Goal: Information Seeking & Learning: Check status

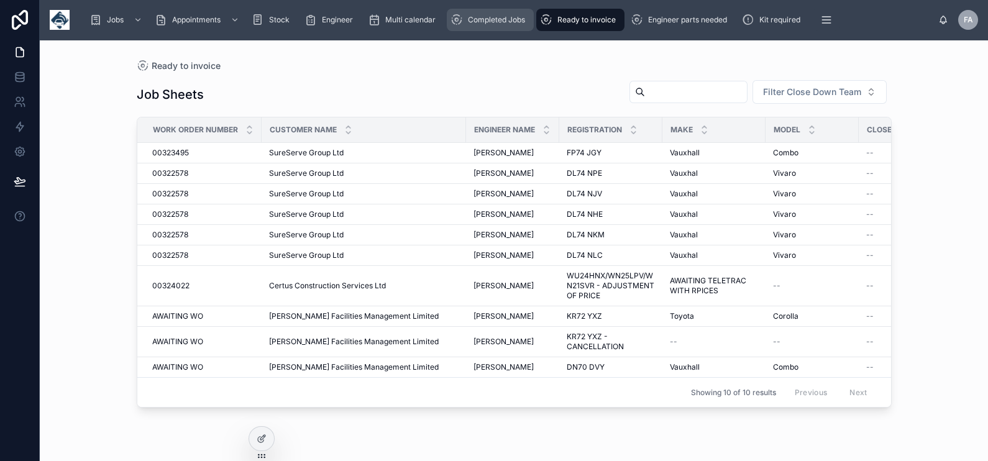
drag, startPoint x: 525, startPoint y: 19, endPoint x: 587, endPoint y: 25, distance: 63.1
click at [525, 19] on span "Completed Jobs" at bounding box center [496, 20] width 57 height 10
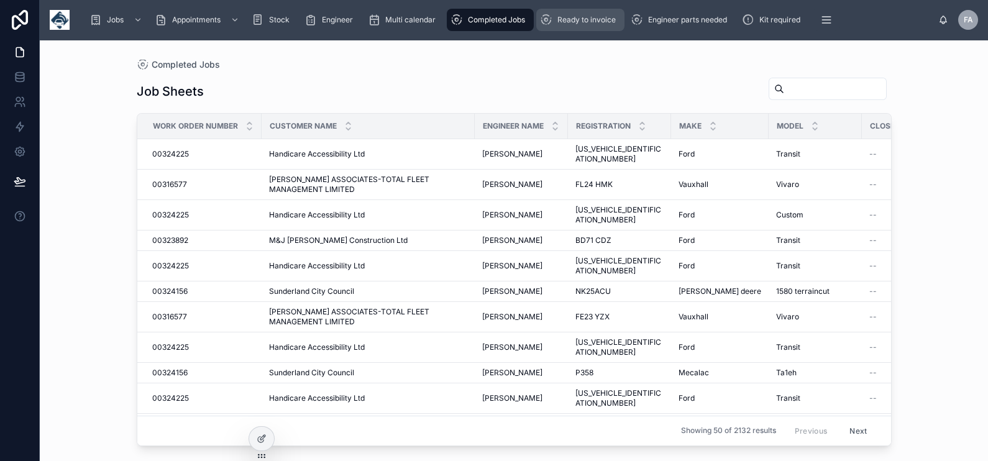
click at [587, 25] on div "Ready to invoice" at bounding box center [580, 20] width 81 height 20
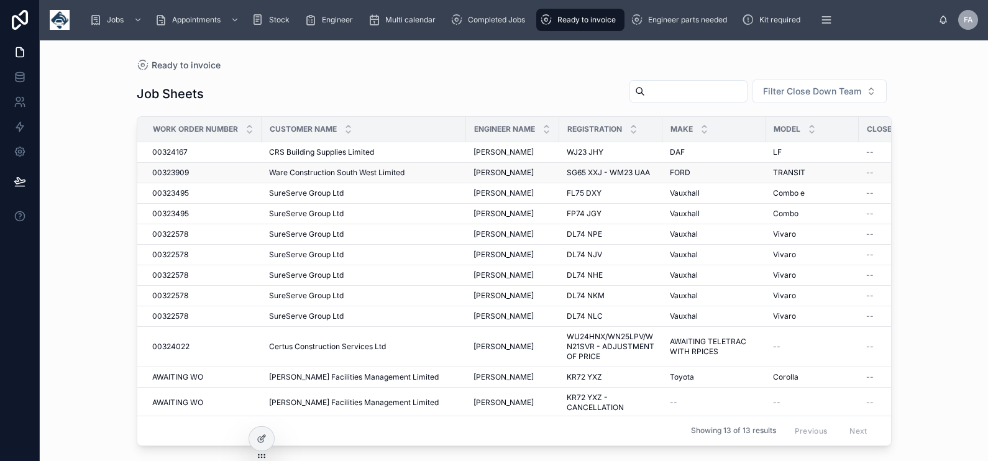
click at [171, 168] on span "00323909" at bounding box center [170, 173] width 37 height 10
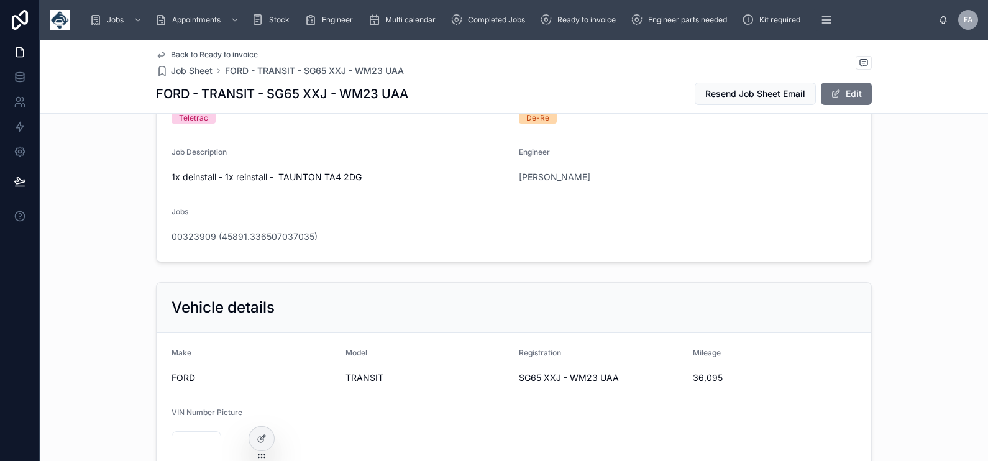
scroll to position [155, 0]
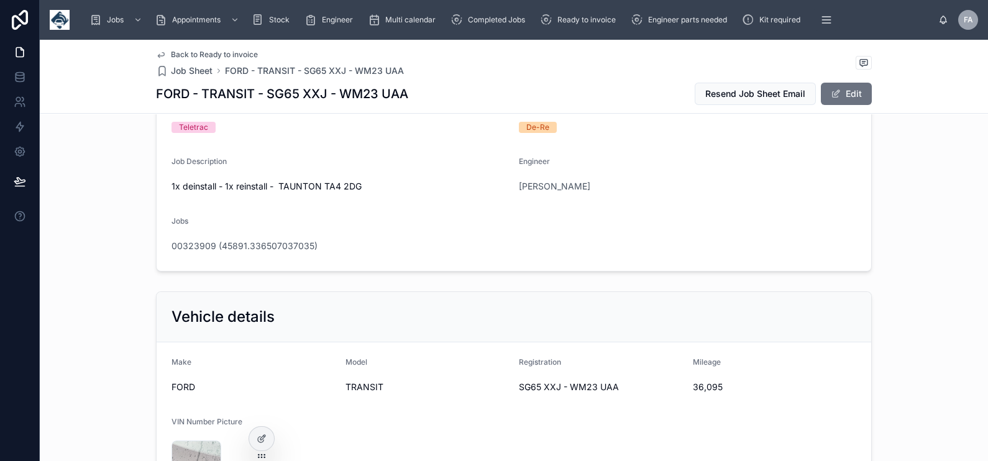
click at [519, 387] on span "SG65 XXJ - WM23 UAA" at bounding box center [601, 387] width 164 height 12
drag, startPoint x: 513, startPoint y: 385, endPoint x: 555, endPoint y: 386, distance: 42.3
click at [555, 386] on span "SG65 XXJ - WM23 UAA" at bounding box center [601, 387] width 164 height 12
copy span "SG65 XXJ"
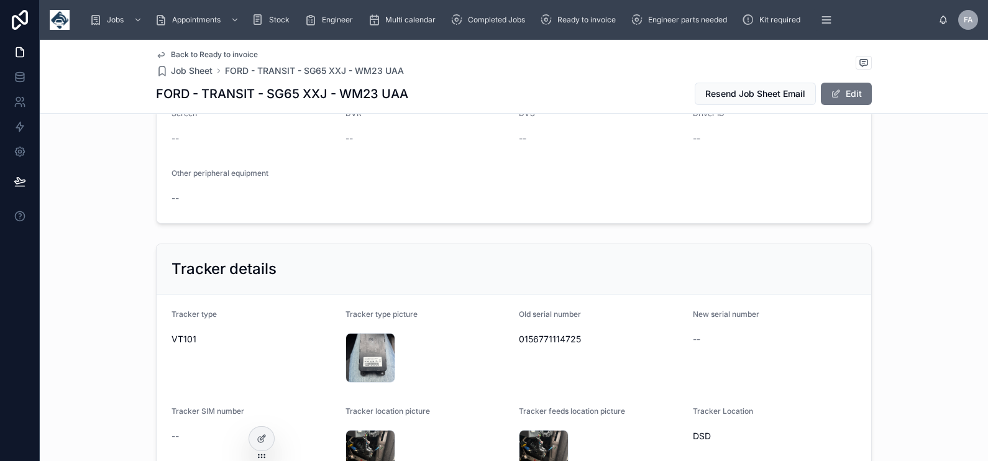
scroll to position [699, 0]
click at [559, 338] on span "0156771114725" at bounding box center [601, 341] width 164 height 12
copy span "0156771114725"
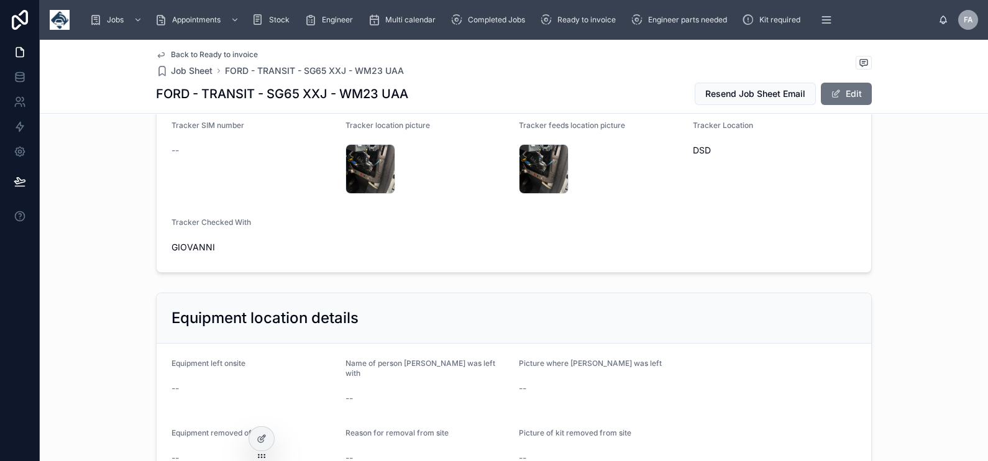
scroll to position [932, 0]
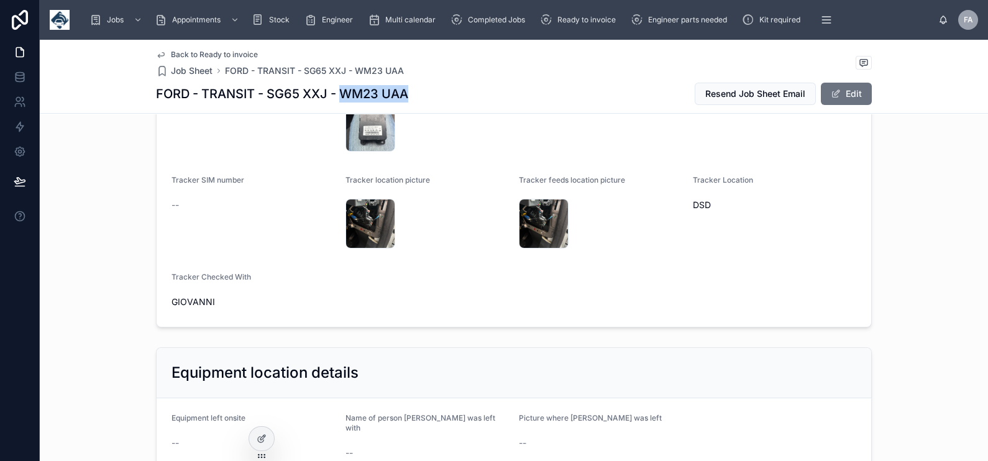
drag, startPoint x: 334, startPoint y: 96, endPoint x: 405, endPoint y: 90, distance: 70.5
click at [405, 90] on div "FORD - TRANSIT - SG65 XXJ - WM23 UAA Resend Job Sheet Email Edit" at bounding box center [514, 94] width 716 height 24
copy h1 "WM23 UAA"
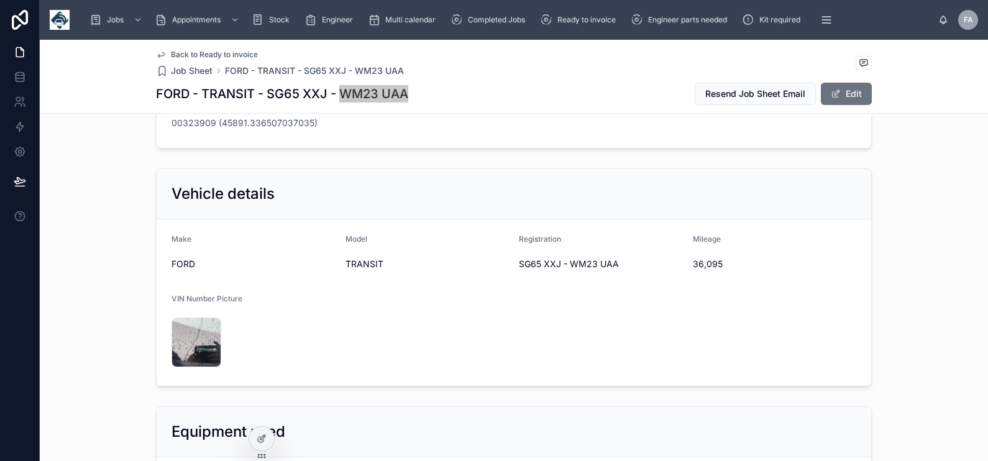
scroll to position [233, 0]
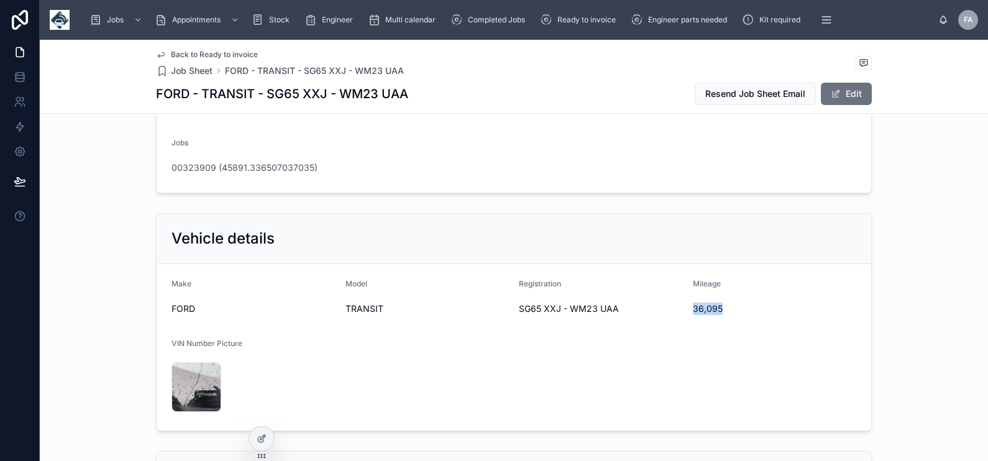
drag, startPoint x: 689, startPoint y: 310, endPoint x: 717, endPoint y: 310, distance: 28.6
click at [717, 310] on span "36,095" at bounding box center [775, 309] width 164 height 12
copy span "36,095"
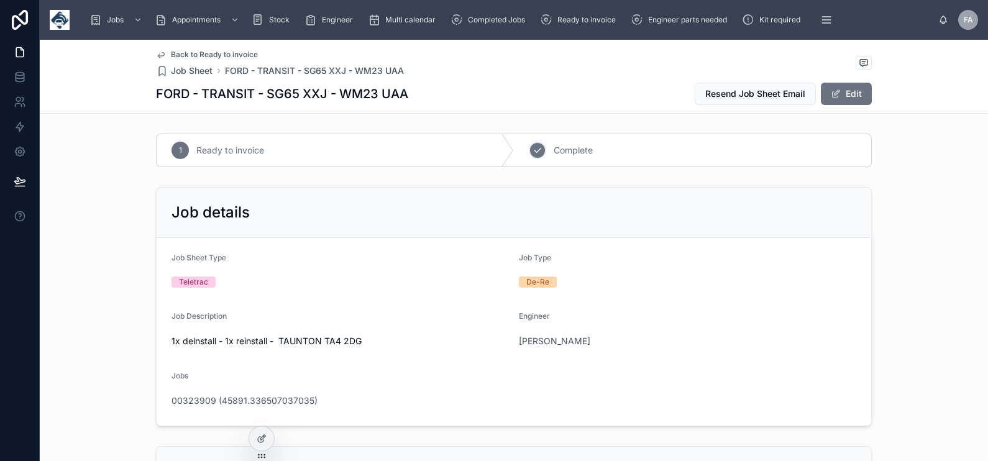
click at [533, 149] on icon at bounding box center [538, 150] width 10 height 10
click at [267, 398] on span "00323909 (45891.336507037035)" at bounding box center [245, 401] width 146 height 12
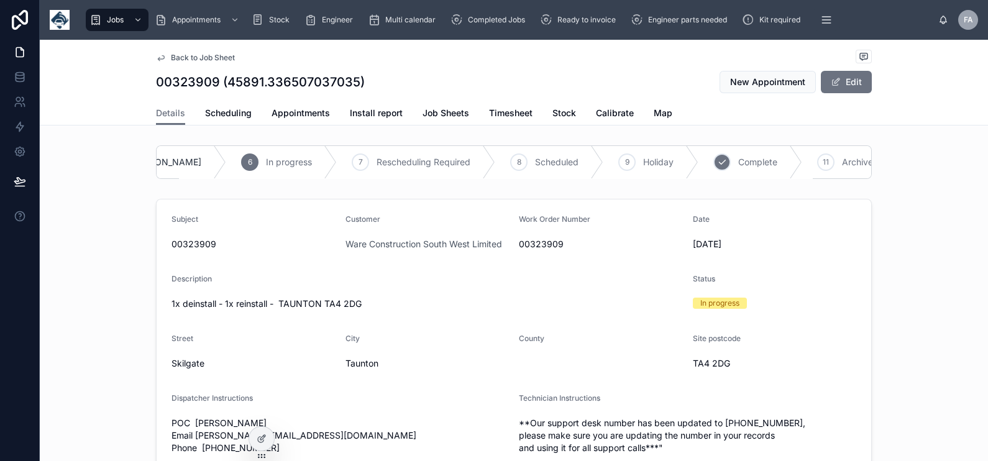
click at [743, 162] on div "10 Complete" at bounding box center [751, 162] width 104 height 32
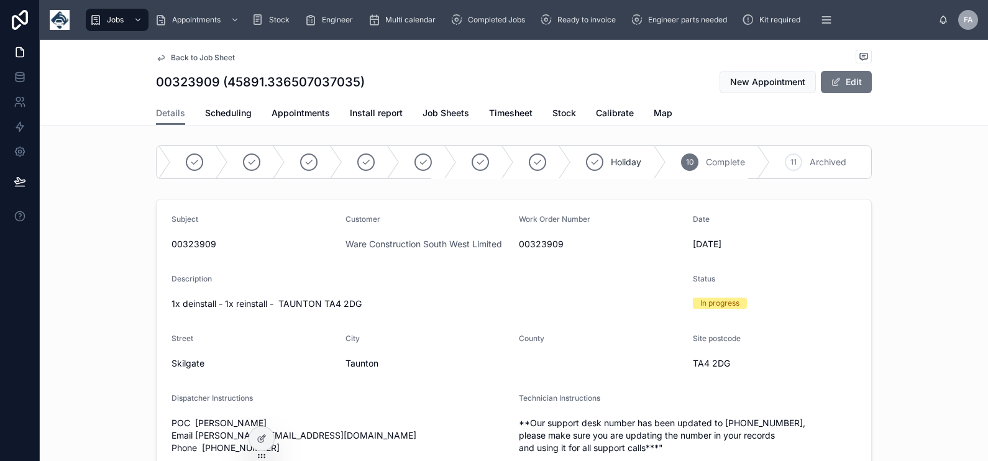
scroll to position [0, 44]
click at [283, 117] on span "Appointments" at bounding box center [301, 113] width 58 height 12
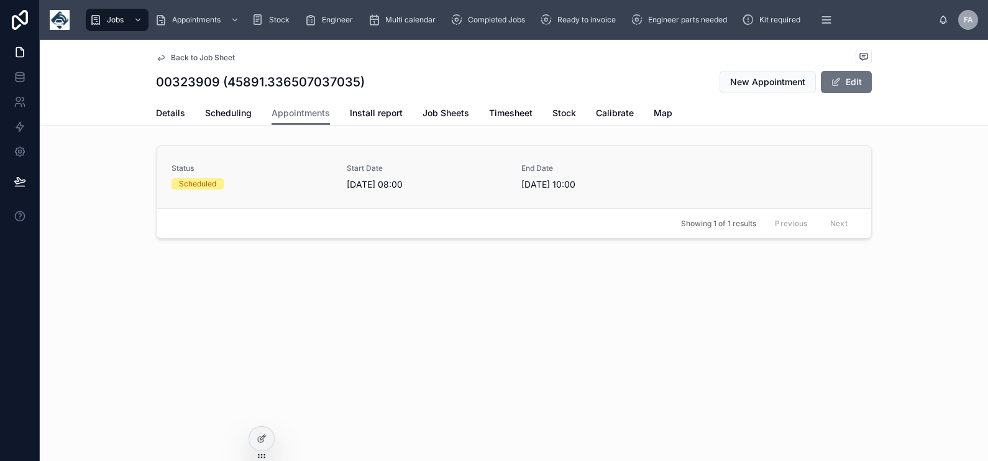
click at [225, 183] on div "Scheduled" at bounding box center [252, 183] width 160 height 11
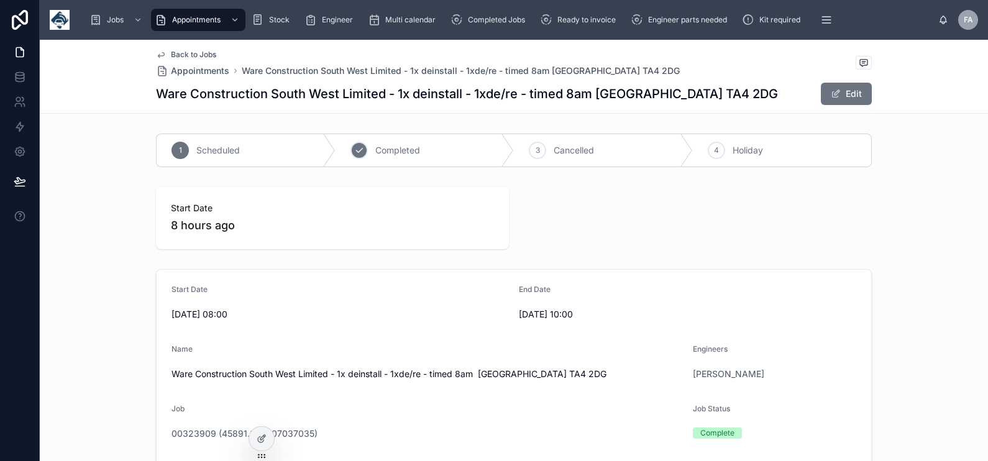
click at [379, 156] on div "2 Completed" at bounding box center [425, 150] width 179 height 32
click at [590, 19] on span "Ready to invoice" at bounding box center [587, 20] width 58 height 10
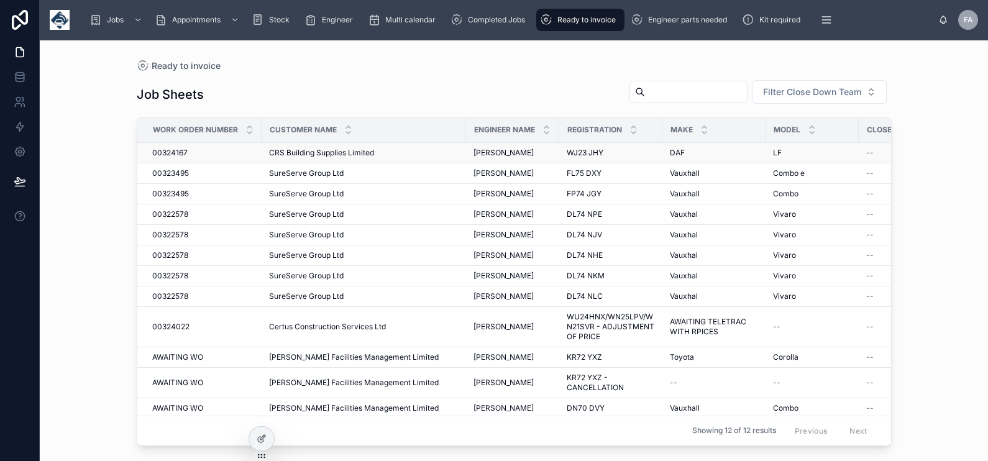
click at [172, 154] on span "00324167" at bounding box center [169, 153] width 35 height 10
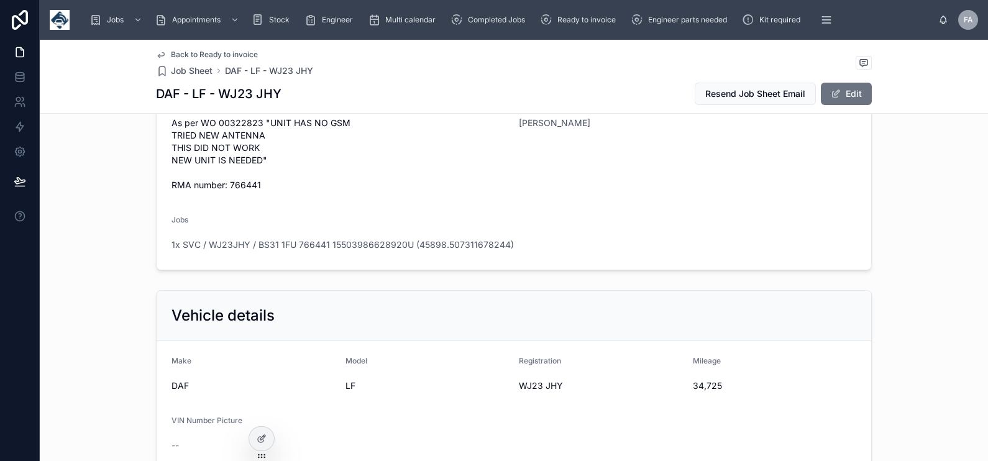
scroll to position [310, 0]
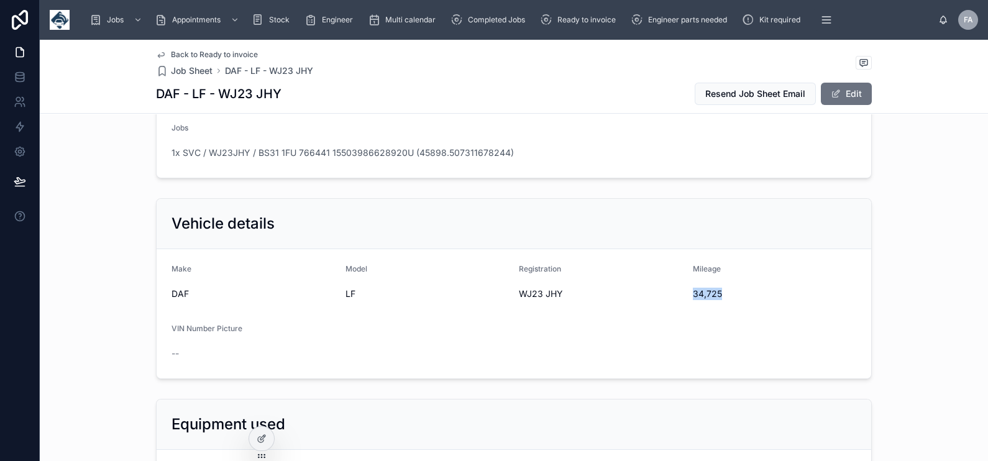
drag, startPoint x: 687, startPoint y: 295, endPoint x: 716, endPoint y: 294, distance: 29.2
click at [716, 294] on span "34,725" at bounding box center [775, 294] width 164 height 12
copy span "34,725"
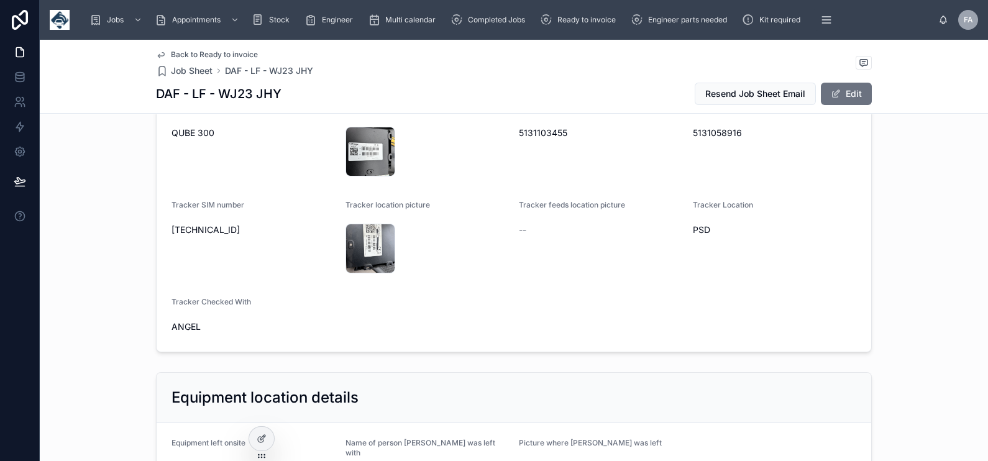
scroll to position [855, 0]
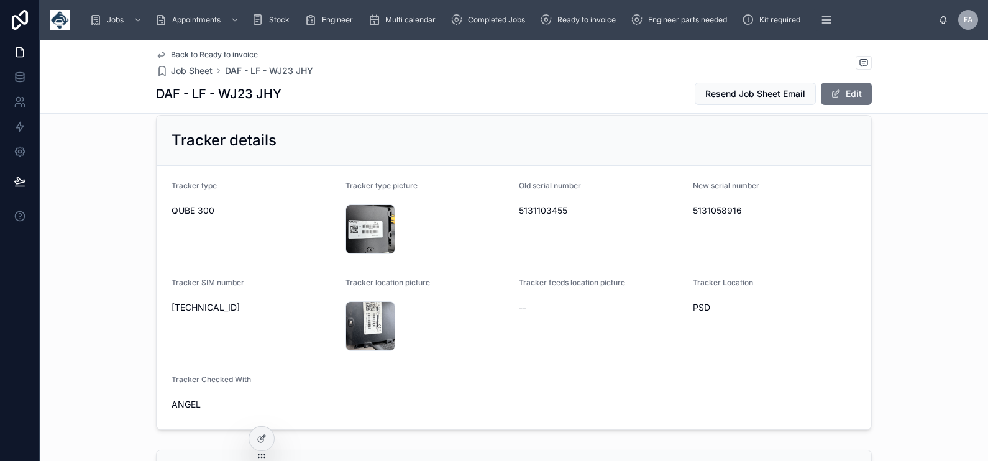
click at [694, 209] on span "5131058916" at bounding box center [775, 211] width 164 height 12
copy span "5131058916"
drag, startPoint x: 512, startPoint y: 182, endPoint x: 568, endPoint y: 214, distance: 64.1
click at [568, 214] on form "Tracker type QUBE 300 Tracker type picture IMG_8398 .jpeg Old serial number 513…" at bounding box center [514, 298] width 715 height 264
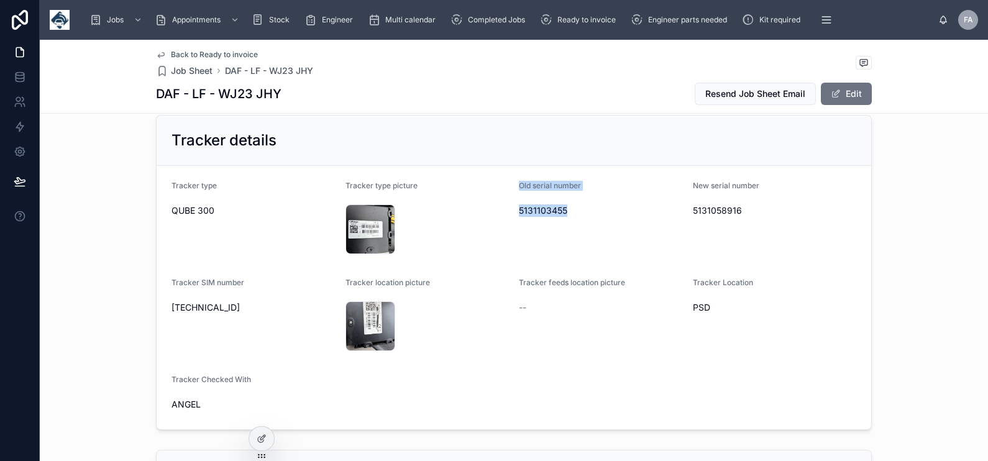
copy div "Old serial number 5131103455"
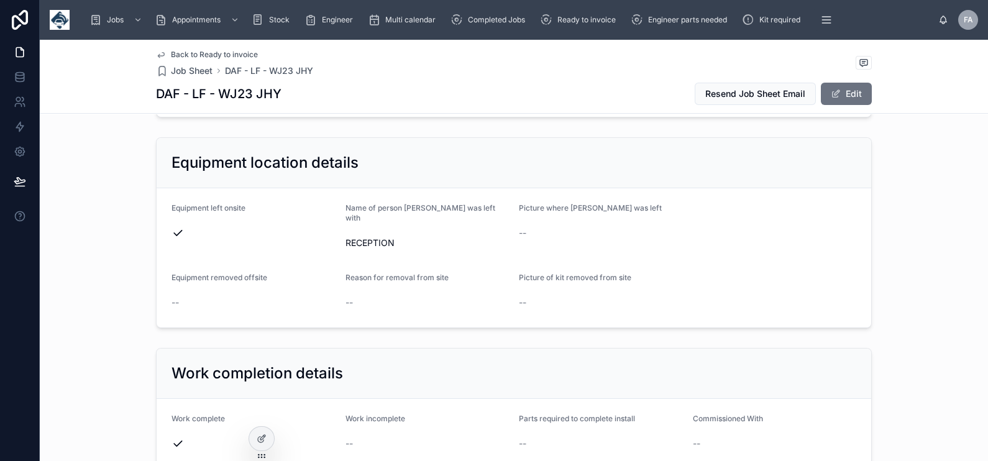
scroll to position [1165, 0]
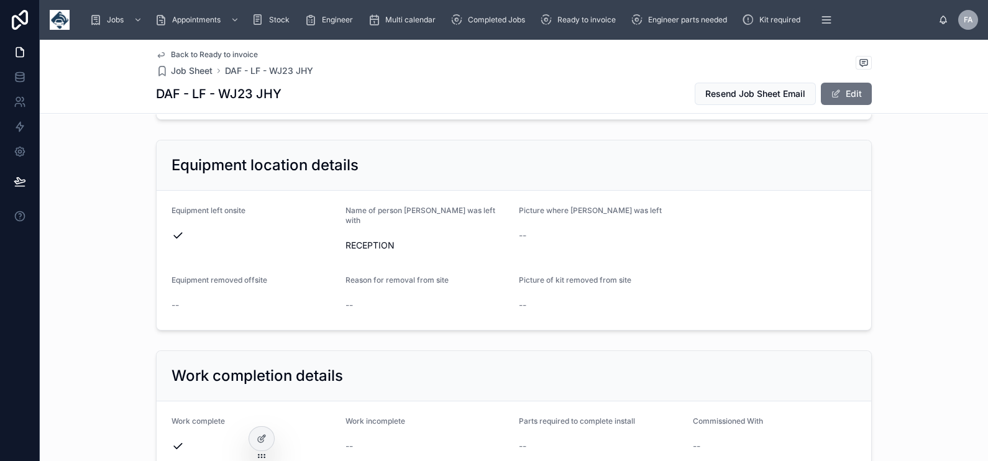
drag, startPoint x: 167, startPoint y: 209, endPoint x: 403, endPoint y: 230, distance: 236.5
click at [403, 230] on form "Equipment left onsite Name of person [PERSON_NAME] was left with RECEPTION Pict…" at bounding box center [514, 260] width 715 height 139
copy form "Equipment left onsite Name of person [PERSON_NAME] was left with RECEPTION"
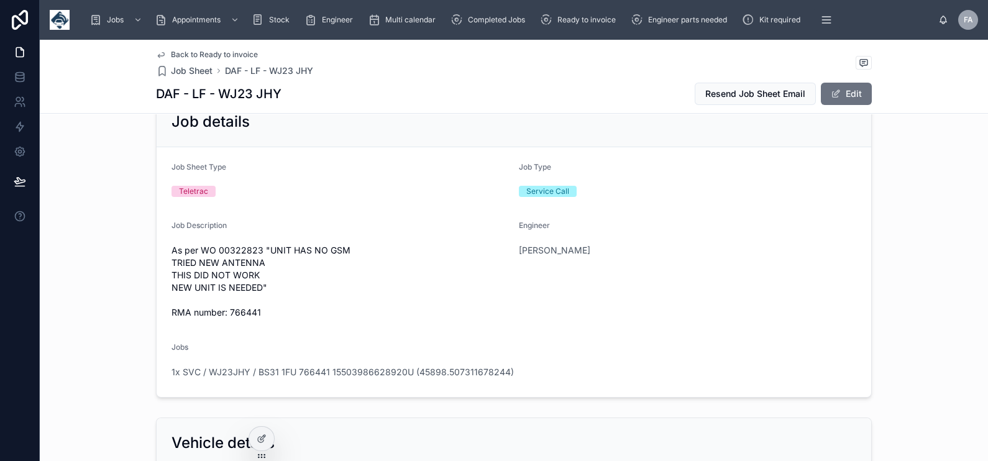
scroll to position [0, 0]
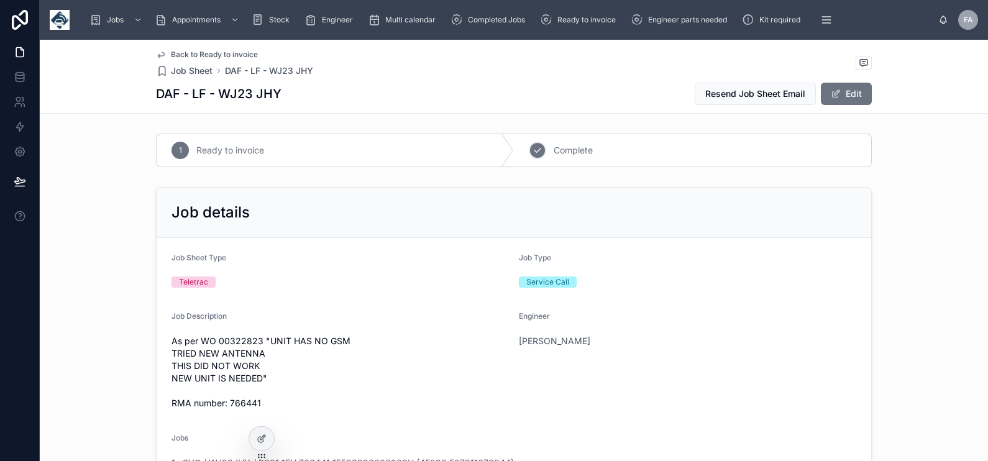
click at [533, 150] on icon at bounding box center [538, 150] width 10 height 10
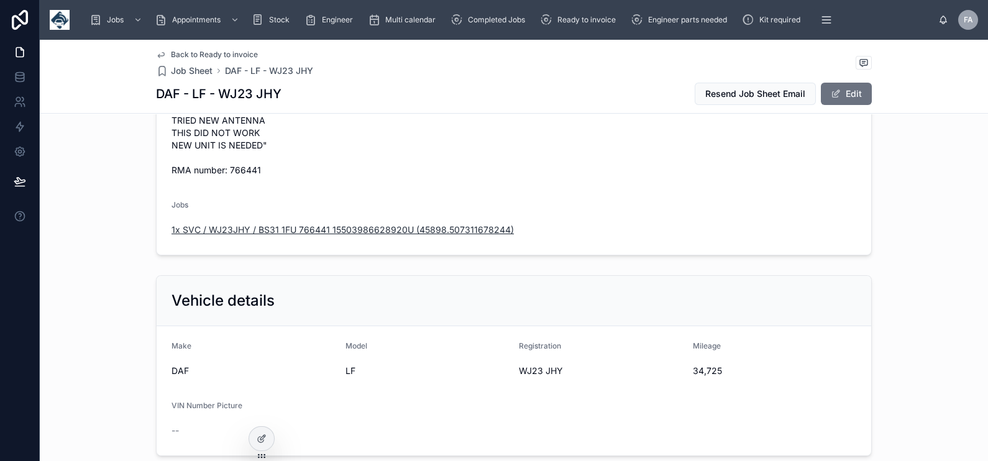
click at [357, 226] on span "1x SVC / WJ23JHY / BS31 1FU 766441 15503986628920U (45898.507311678244)" at bounding box center [343, 230] width 342 height 12
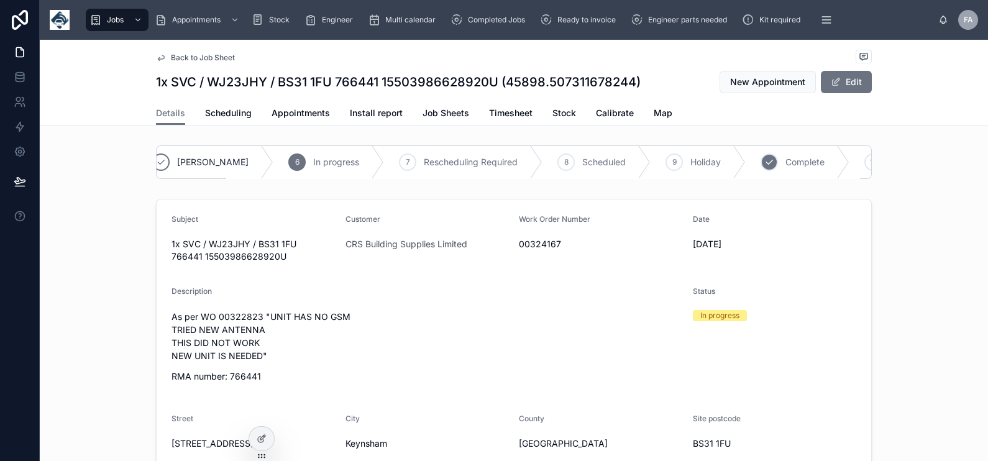
click at [746, 157] on div "10 Complete" at bounding box center [798, 162] width 104 height 32
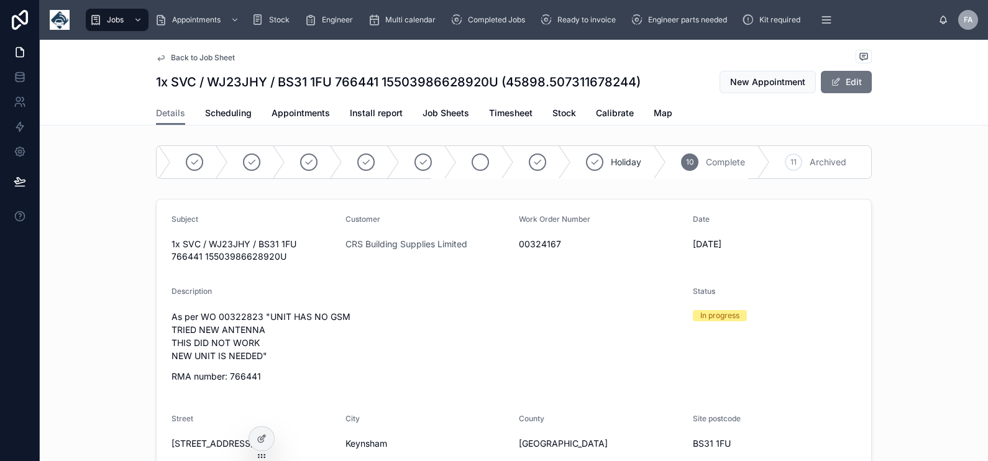
scroll to position [0, 44]
click at [307, 116] on span "Appointments" at bounding box center [301, 113] width 58 height 12
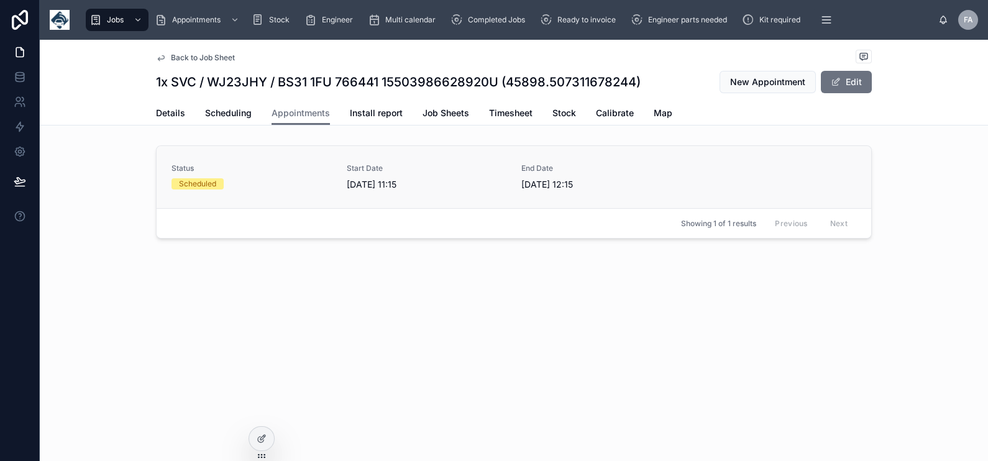
click at [208, 186] on div "Scheduled" at bounding box center [197, 183] width 37 height 11
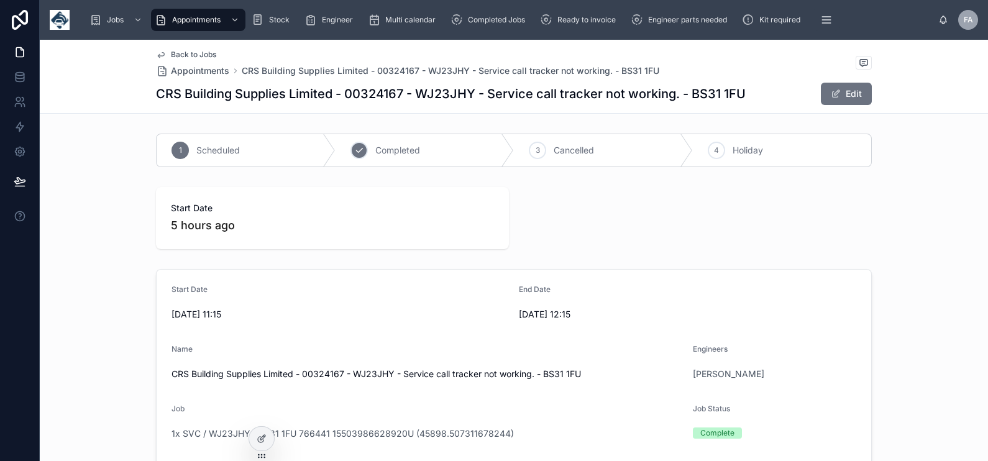
click at [411, 155] on span "Completed" at bounding box center [397, 150] width 45 height 12
click at [572, 17] on span "Ready to invoice" at bounding box center [587, 20] width 58 height 10
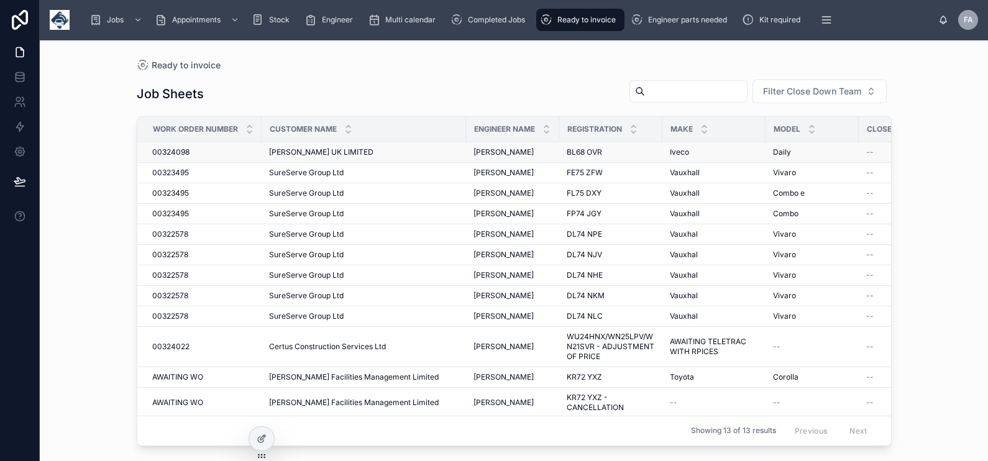
click at [180, 152] on span "00324098" at bounding box center [170, 152] width 37 height 10
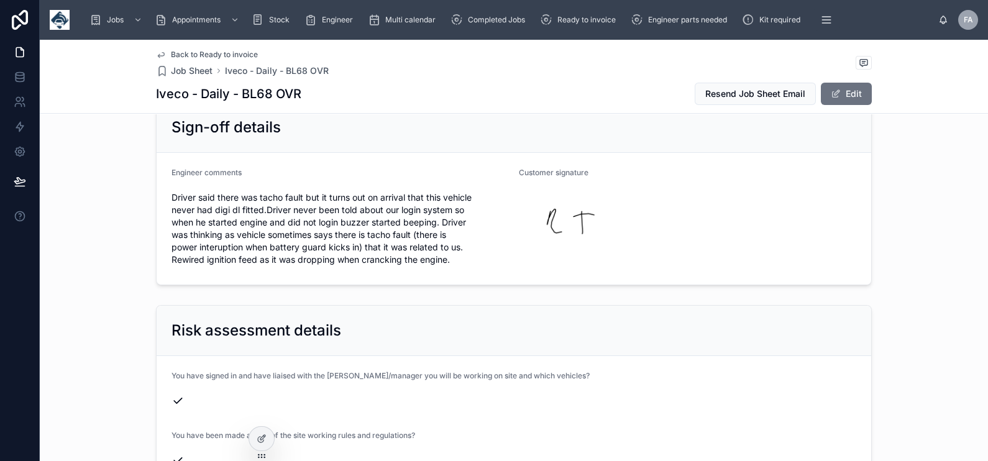
scroll to position [2408, 0]
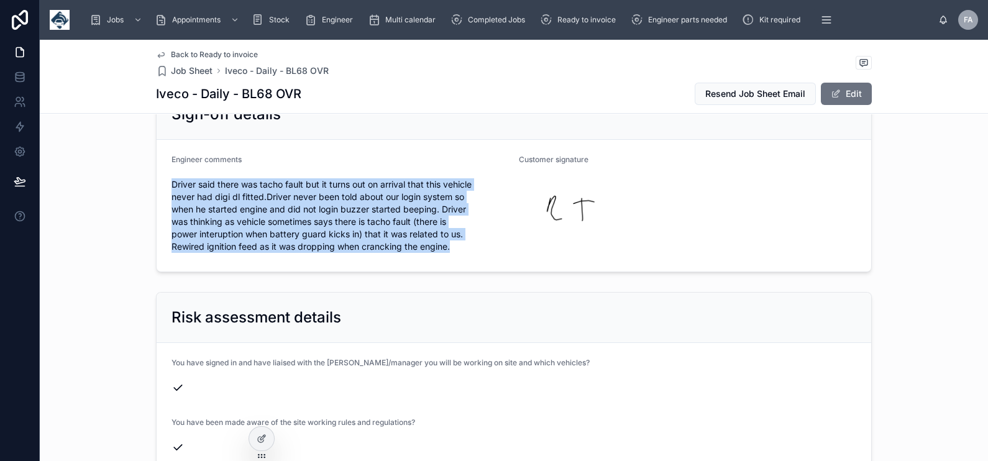
drag, startPoint x: 164, startPoint y: 156, endPoint x: 454, endPoint y: 216, distance: 296.4
click at [454, 216] on form "Engineer comments Driver said there was tacho fault but it turns out on arrival…" at bounding box center [514, 206] width 715 height 132
drag, startPoint x: 454, startPoint y: 216, endPoint x: 450, endPoint y: 224, distance: 9.2
click at [450, 224] on span "Driver said there was tacho fault but it turns out on arrival that this vehicle…" at bounding box center [341, 215] width 338 height 75
click at [445, 226] on div "Driver said there was tacho fault but it turns out on arrival that this vehicle…" at bounding box center [341, 216] width 338 height 82
